Goal: Information Seeking & Learning: Learn about a topic

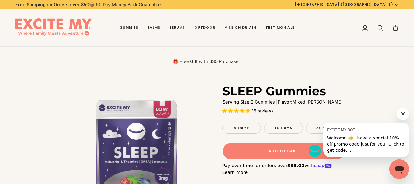
click at [297, 54] on div "🎁 Free Gift with $30 Purchase" at bounding box center [207, 61] width 276 height 29
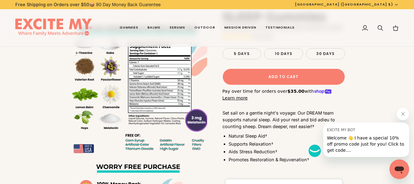
scroll to position [368, 0]
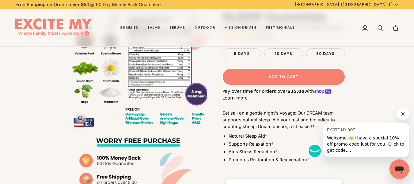
click at [150, 65] on img "SLEEP Gummies" at bounding box center [138, 60] width 138 height 138
click at [162, 78] on img "SLEEP Gummies" at bounding box center [138, 60] width 138 height 138
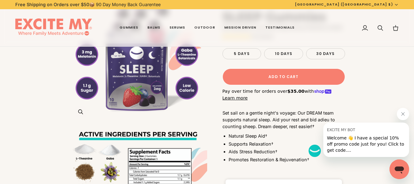
scroll to position [215, 0]
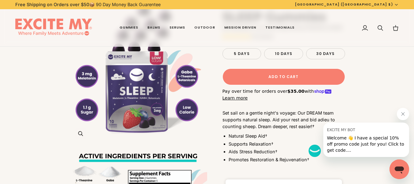
click at [82, 134] on icon "SLEEP Gummies" at bounding box center [80, 133] width 5 height 5
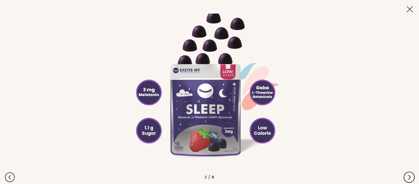
click at [406, 176] on button at bounding box center [408, 177] width 13 height 13
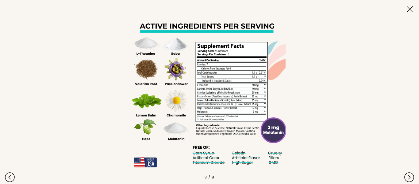
click at [243, 103] on img at bounding box center [207, 91] width 157 height 157
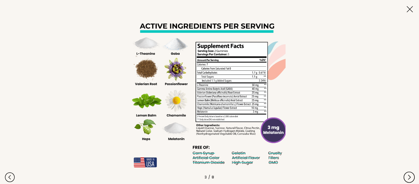
click at [406, 175] on button at bounding box center [408, 177] width 13 height 13
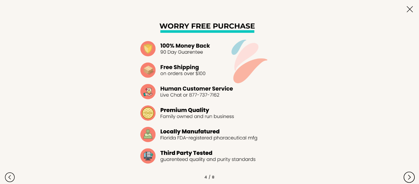
click at [406, 175] on button at bounding box center [408, 177] width 13 height 13
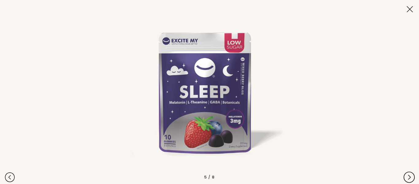
click at [406, 175] on button at bounding box center [408, 177] width 13 height 13
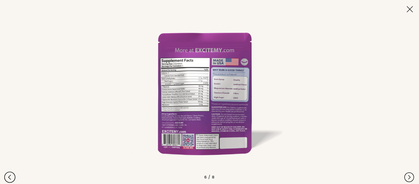
click at [9, 174] on button at bounding box center [9, 177] width 13 height 13
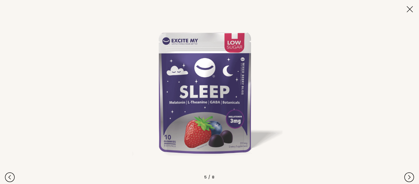
click at [192, 93] on img at bounding box center [207, 91] width 157 height 157
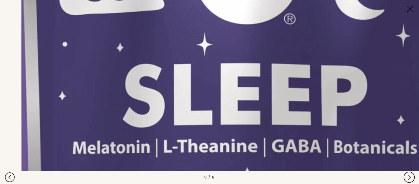
click at [409, 176] on button at bounding box center [408, 177] width 13 height 13
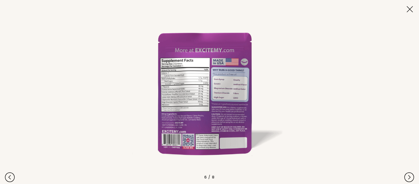
click at [180, 80] on img at bounding box center [207, 91] width 157 height 157
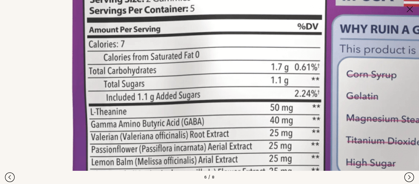
click at [199, 84] on img at bounding box center [313, 137] width 768 height 768
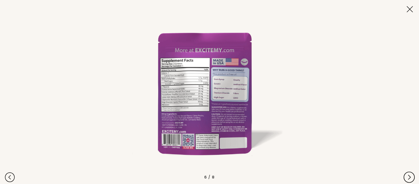
click at [410, 178] on button at bounding box center [408, 177] width 13 height 13
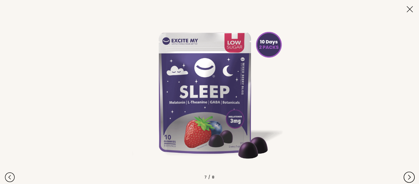
click at [410, 178] on button at bounding box center [408, 177] width 13 height 13
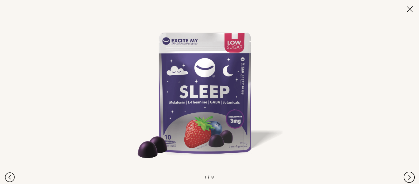
click at [410, 178] on button at bounding box center [408, 177] width 13 height 13
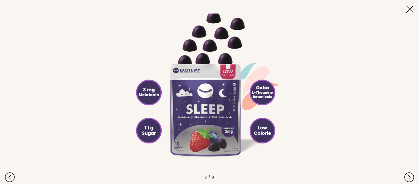
click at [409, 9] on button at bounding box center [409, 9] width 21 height 21
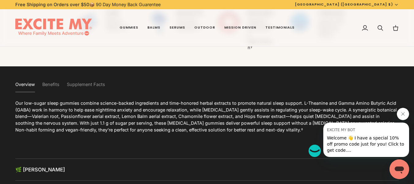
scroll to position [1256, 0]
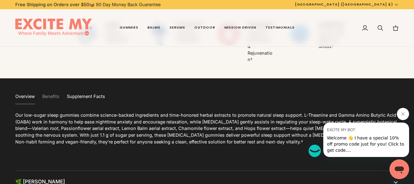
click at [86, 97] on button "Supplement Facts" at bounding box center [86, 96] width 38 height 15
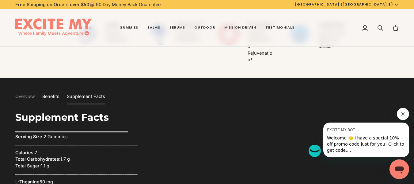
click at [50, 95] on button "Benefits" at bounding box center [50, 96] width 17 height 15
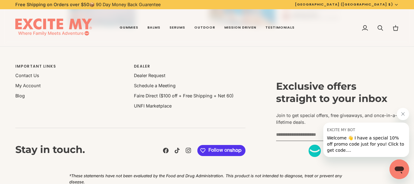
scroll to position [2718, 0]
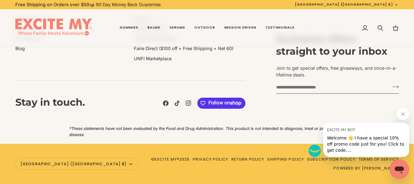
click at [403, 114] on icon "Close message from EXCITE MY BOT" at bounding box center [403, 113] width 5 height 5
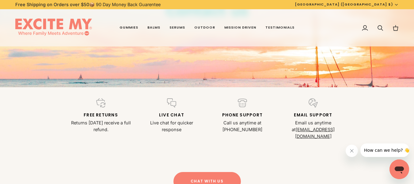
scroll to position [123, 0]
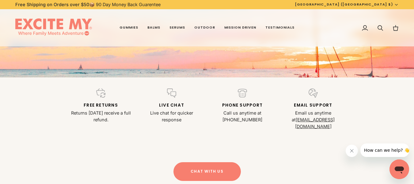
drag, startPoint x: 251, startPoint y: 115, endPoint x: 254, endPoint y: 122, distance: 7.1
click at [254, 122] on p "Call us anytime at 1-800-737-2007" at bounding box center [242, 115] width 63 height 13
drag, startPoint x: 250, startPoint y: 112, endPoint x: 254, endPoint y: 120, distance: 8.1
click at [254, 120] on p "Call us anytime at 1-800-737-2007" at bounding box center [242, 115] width 63 height 13
click at [225, 139] on div "Free returns Returns within 90 days receive a full refund. Live Chat Live chat …" at bounding box center [207, 116] width 414 height 79
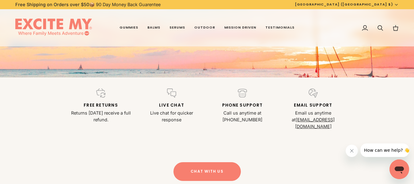
drag, startPoint x: 252, startPoint y: 124, endPoint x: 234, endPoint y: 118, distance: 18.7
click at [234, 118] on div "Free returns Returns within 90 days receive a full refund. Live Chat Live chat …" at bounding box center [207, 116] width 414 height 79
drag, startPoint x: 249, startPoint y: 120, endPoint x: 250, endPoint y: 111, distance: 9.8
click at [250, 111] on p "Call us anytime at 1-800-737-2007" at bounding box center [242, 115] width 63 height 13
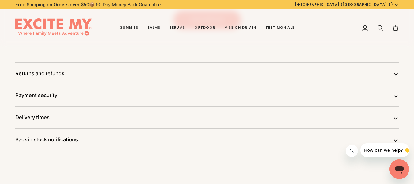
scroll to position [276, 0]
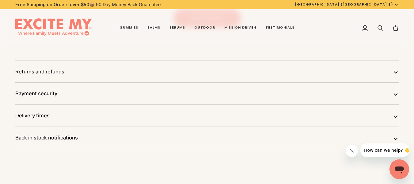
click at [253, 69] on button "Returns and refunds" at bounding box center [206, 72] width 383 height 22
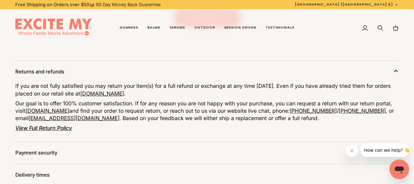
click at [225, 134] on div "If you are not fully satisfied you may return your item(s) for a full refund or…" at bounding box center [206, 111] width 383 height 59
click at [232, 143] on button "Payment security" at bounding box center [206, 153] width 383 height 22
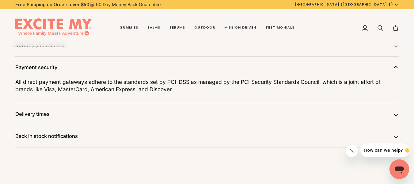
scroll to position [337, 0]
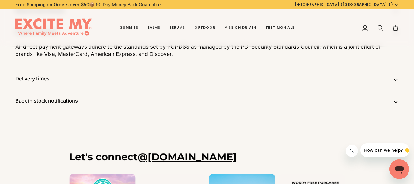
click at [237, 73] on button "Delivery times" at bounding box center [206, 79] width 383 height 22
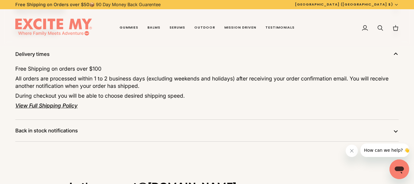
click at [225, 120] on button "Back in stock notifications" at bounding box center [206, 131] width 383 height 22
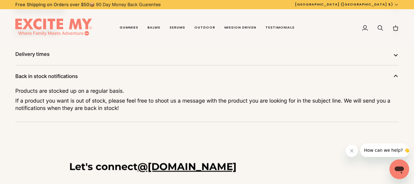
scroll to position [184, 0]
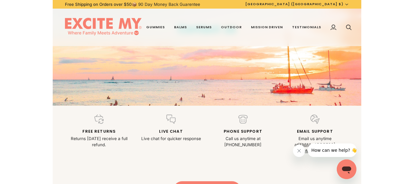
scroll to position [93, 0]
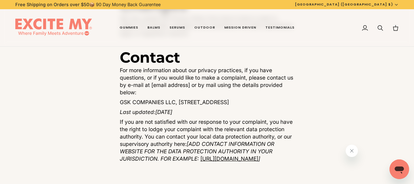
scroll to position [2819, 0]
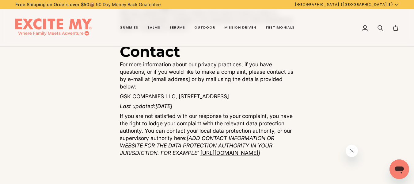
drag, startPoint x: 120, startPoint y: 102, endPoint x: 207, endPoint y: 111, distance: 86.9
click at [175, 100] on p "GSK COMPANIES LLC, 1007 N Federal HWY, Suite 170, Fort Lauderdale FL 33304, Uni…" at bounding box center [207, 96] width 175 height 7
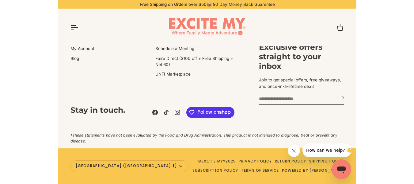
scroll to position [2566, 0]
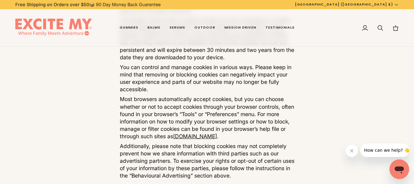
click at [186, 93] on p "You can control and manage cookies in various ways. Please keep in mind that re…" at bounding box center [207, 77] width 175 height 29
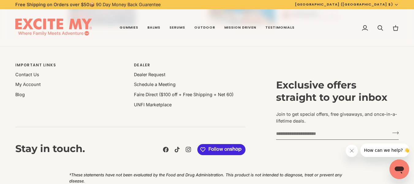
scroll to position [3148, 0]
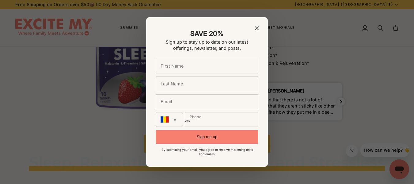
scroll to position [1741, 0]
